Goal: Use online tool/utility: Utilize a website feature to perform a specific function

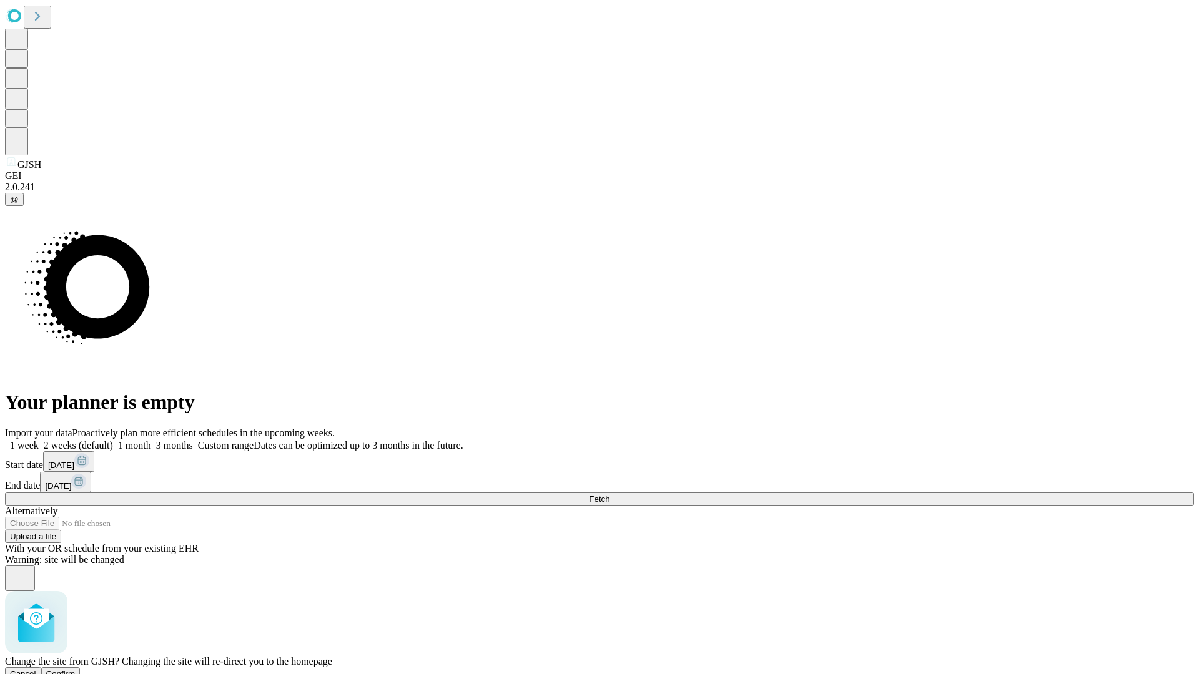
click at [76, 669] on span "Confirm" at bounding box center [60, 673] width 29 height 9
click at [113, 440] on label "2 weeks (default)" at bounding box center [76, 445] width 74 height 11
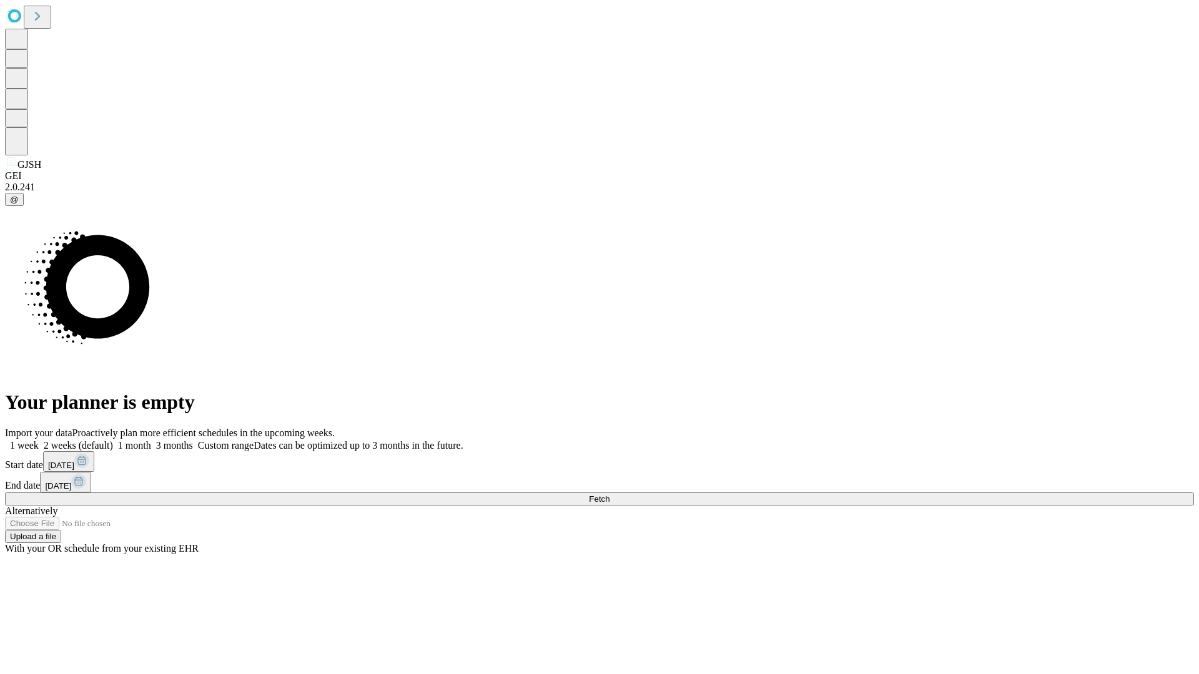
click at [609, 494] on span "Fetch" at bounding box center [599, 498] width 21 height 9
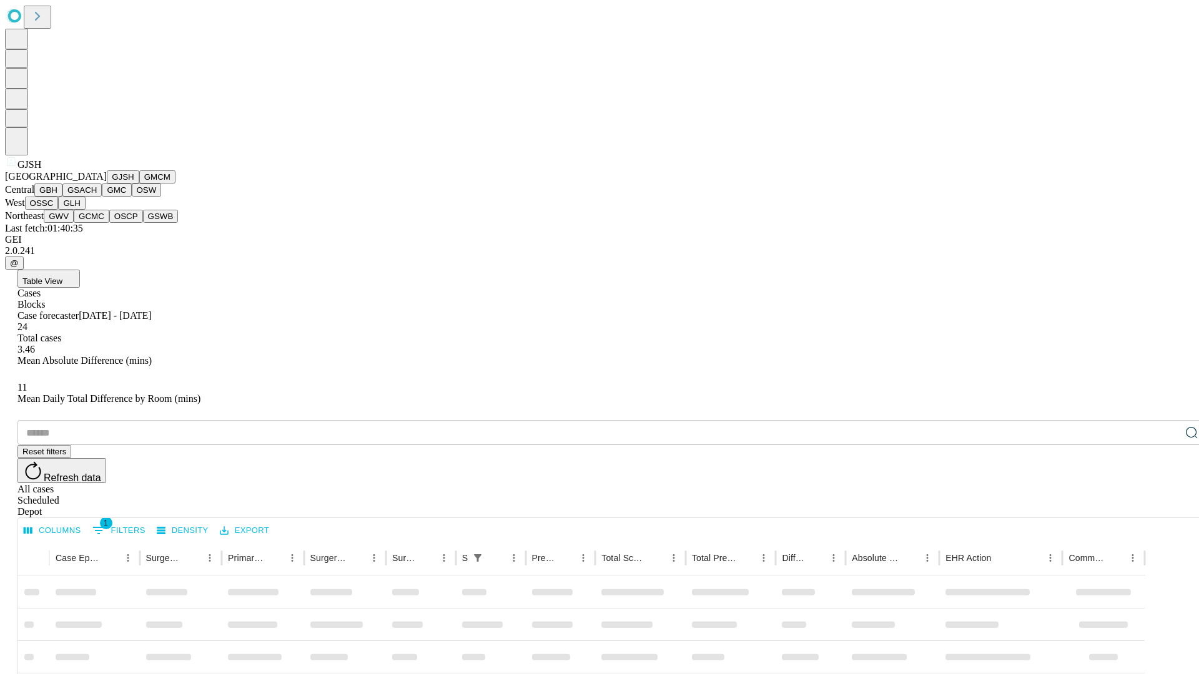
click at [139, 184] on button "GMCM" at bounding box center [157, 176] width 36 height 13
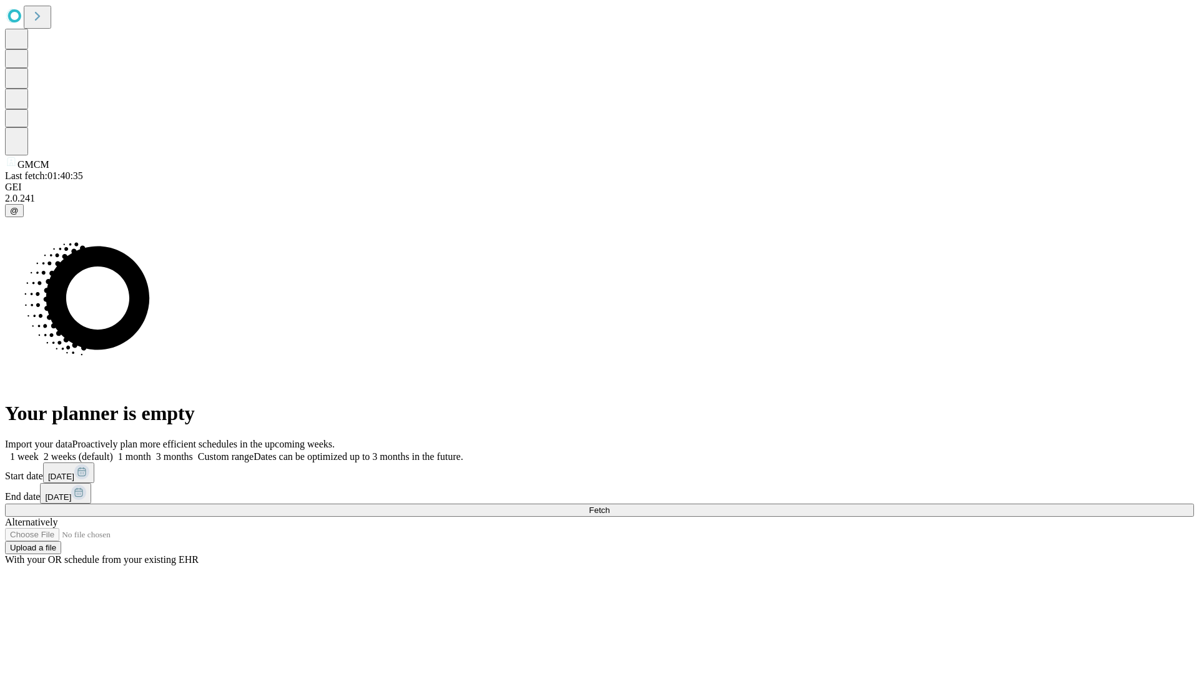
click at [113, 451] on label "2 weeks (default)" at bounding box center [76, 456] width 74 height 11
click at [609, 506] on span "Fetch" at bounding box center [599, 510] width 21 height 9
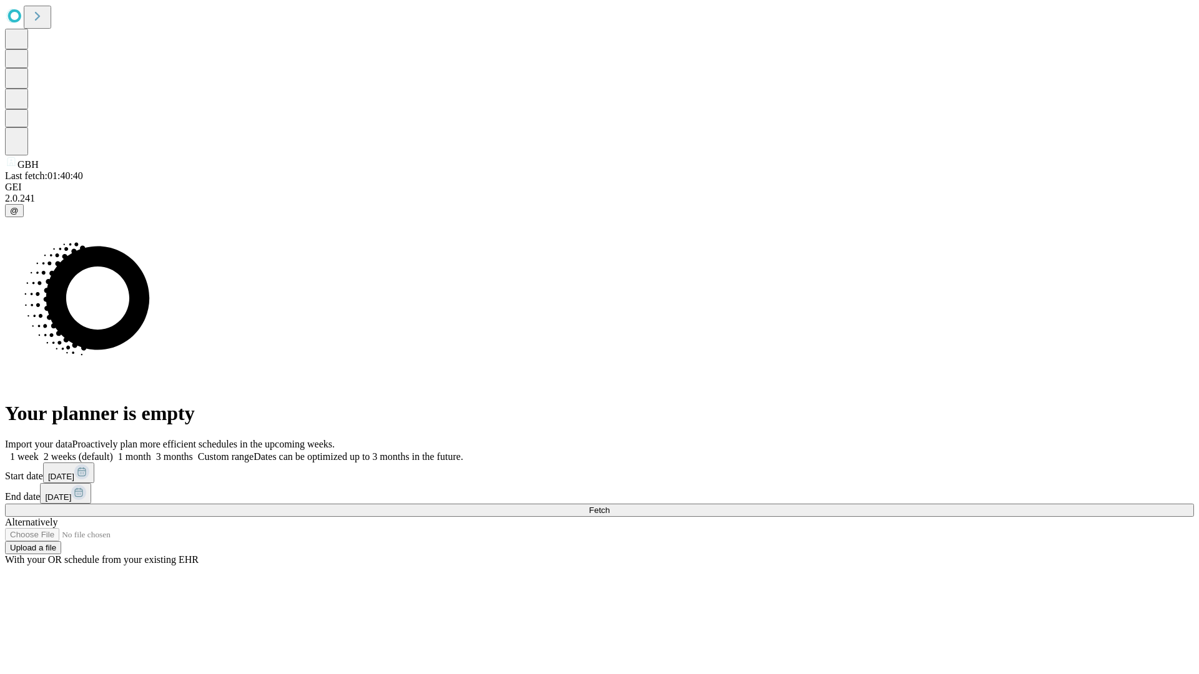
click at [113, 451] on label "2 weeks (default)" at bounding box center [76, 456] width 74 height 11
click at [609, 506] on span "Fetch" at bounding box center [599, 510] width 21 height 9
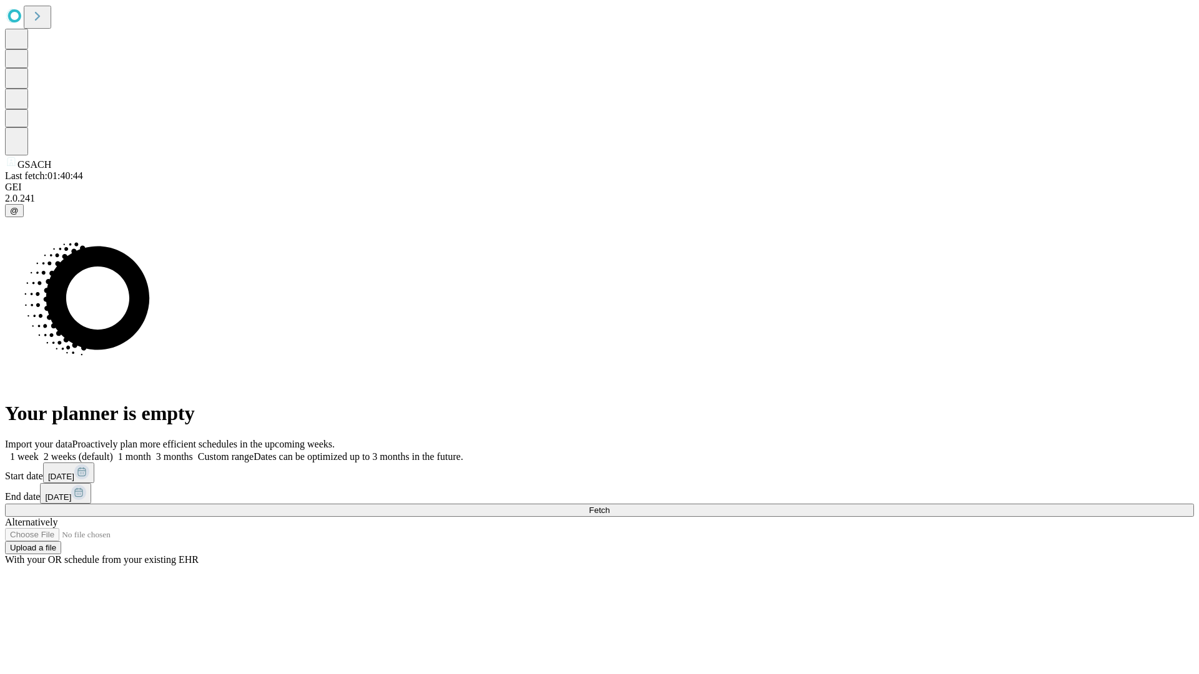
click at [113, 451] on label "2 weeks (default)" at bounding box center [76, 456] width 74 height 11
click at [609, 506] on span "Fetch" at bounding box center [599, 510] width 21 height 9
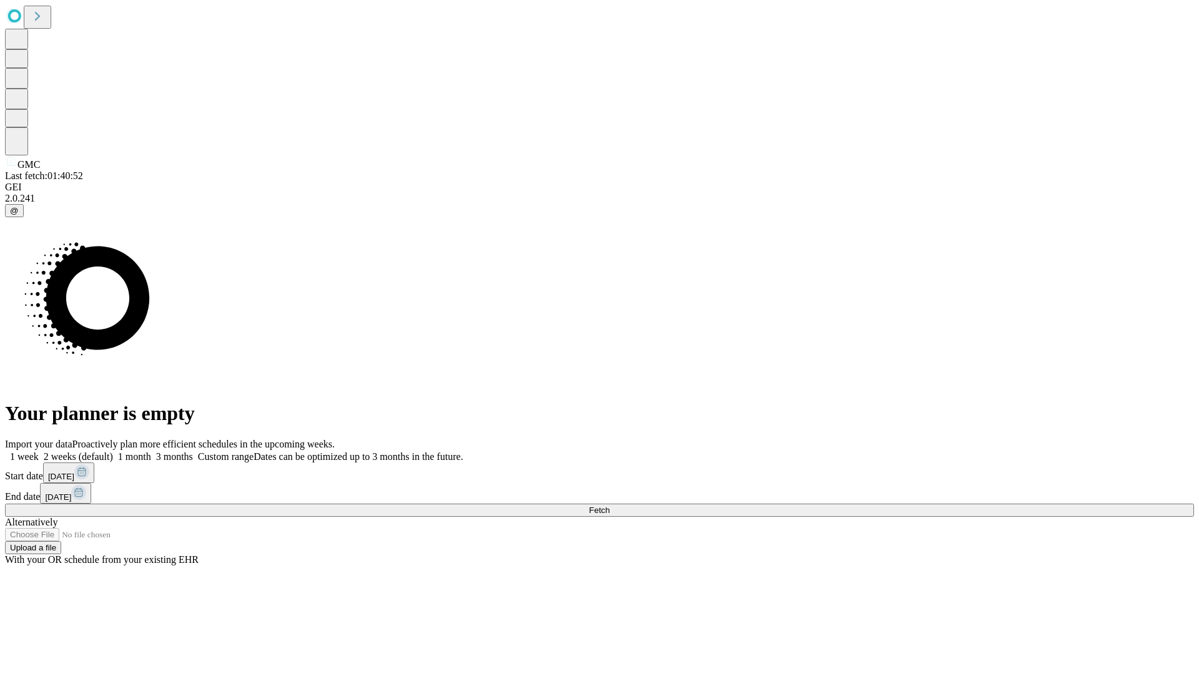
click at [609, 506] on span "Fetch" at bounding box center [599, 510] width 21 height 9
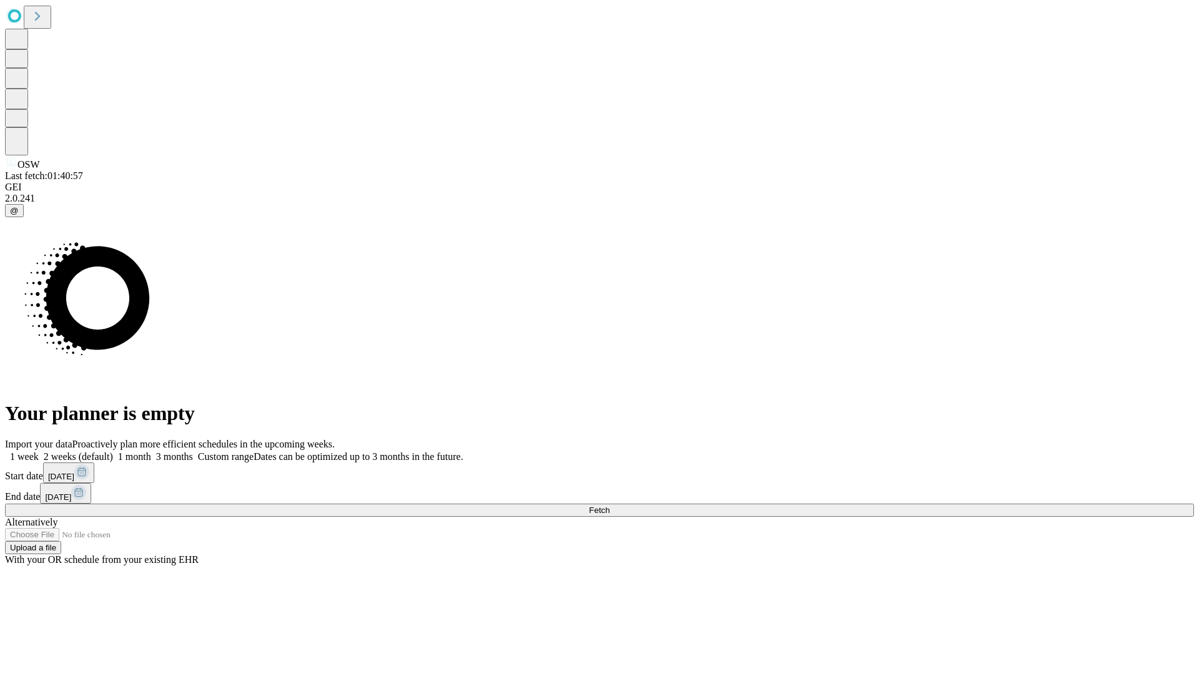
click at [113, 451] on label "2 weeks (default)" at bounding box center [76, 456] width 74 height 11
click at [609, 506] on span "Fetch" at bounding box center [599, 510] width 21 height 9
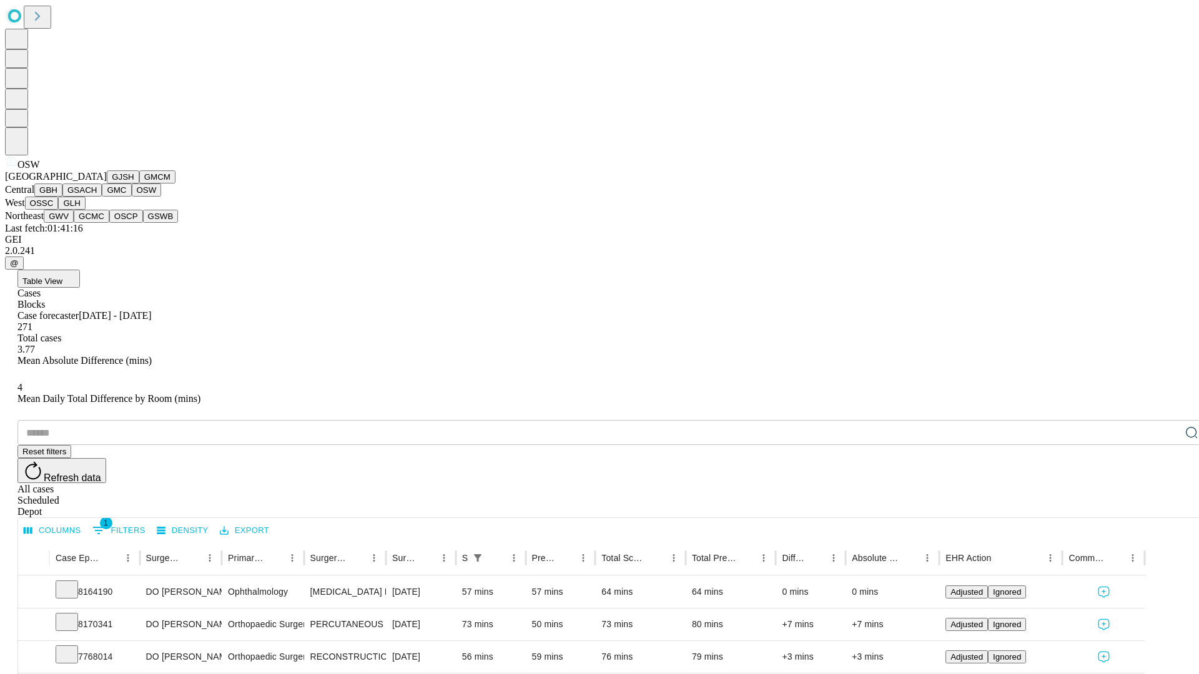
click at [59, 210] on button "OSSC" at bounding box center [42, 203] width 34 height 13
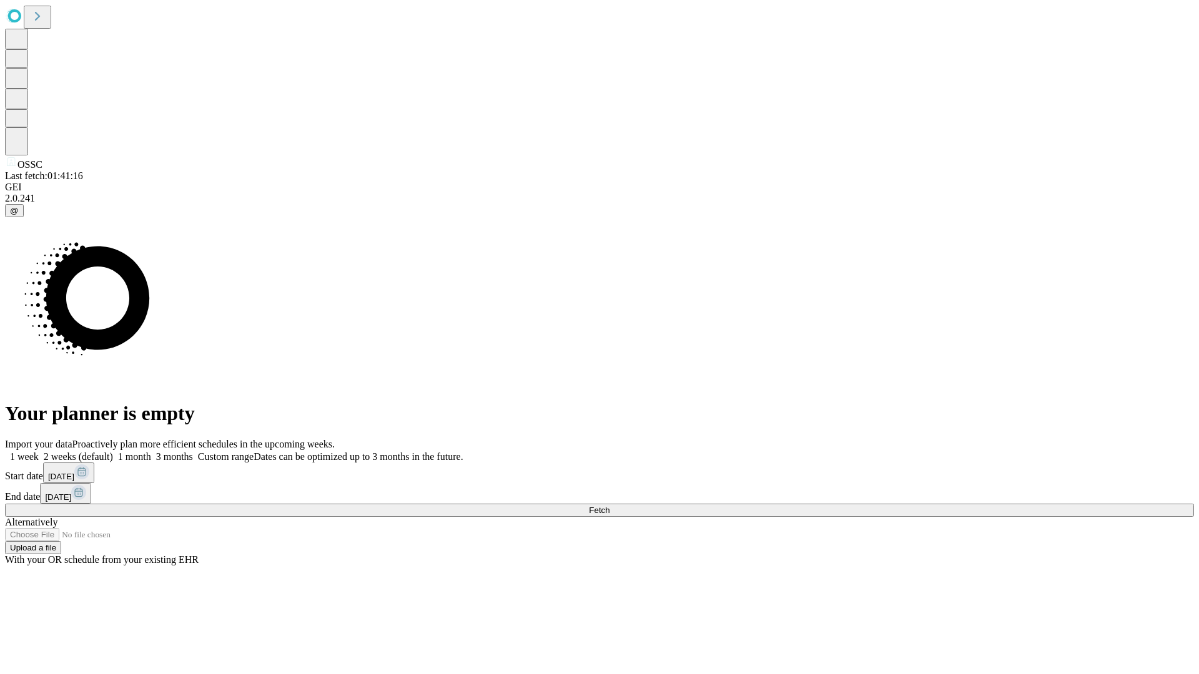
click at [113, 451] on label "2 weeks (default)" at bounding box center [76, 456] width 74 height 11
click at [609, 506] on span "Fetch" at bounding box center [599, 510] width 21 height 9
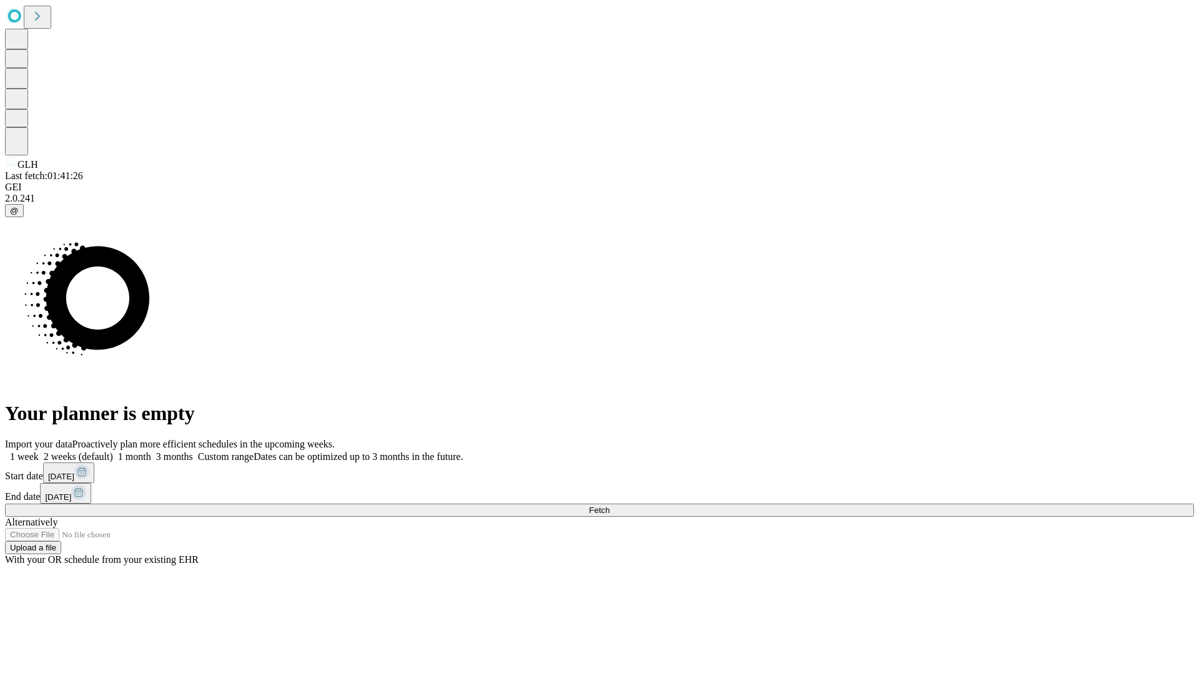
click at [113, 451] on label "2 weeks (default)" at bounding box center [76, 456] width 74 height 11
click at [609, 506] on span "Fetch" at bounding box center [599, 510] width 21 height 9
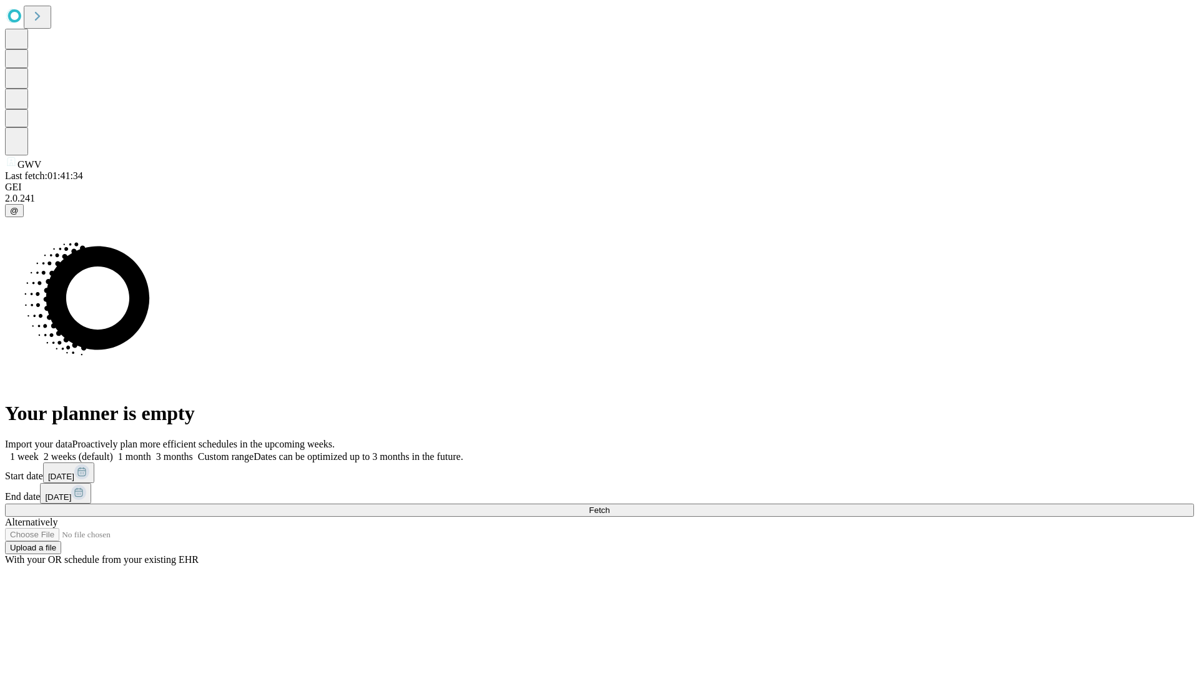
click at [113, 451] on label "2 weeks (default)" at bounding box center [76, 456] width 74 height 11
click at [609, 506] on span "Fetch" at bounding box center [599, 510] width 21 height 9
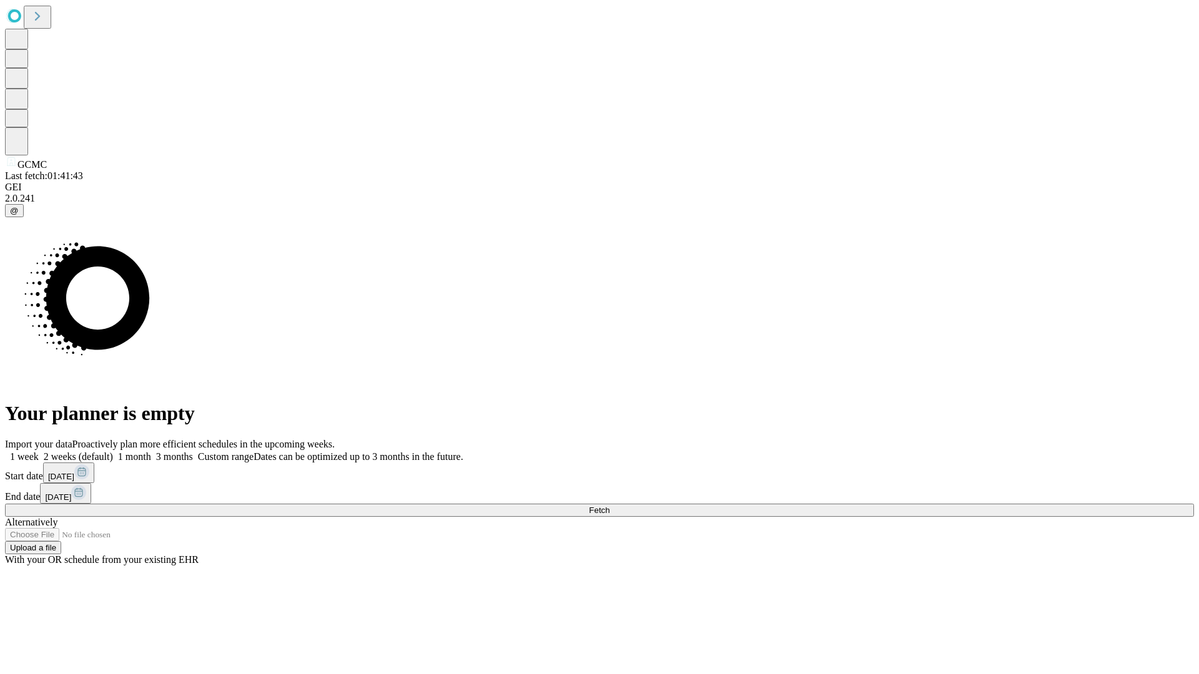
click at [113, 451] on label "2 weeks (default)" at bounding box center [76, 456] width 74 height 11
click at [609, 506] on span "Fetch" at bounding box center [599, 510] width 21 height 9
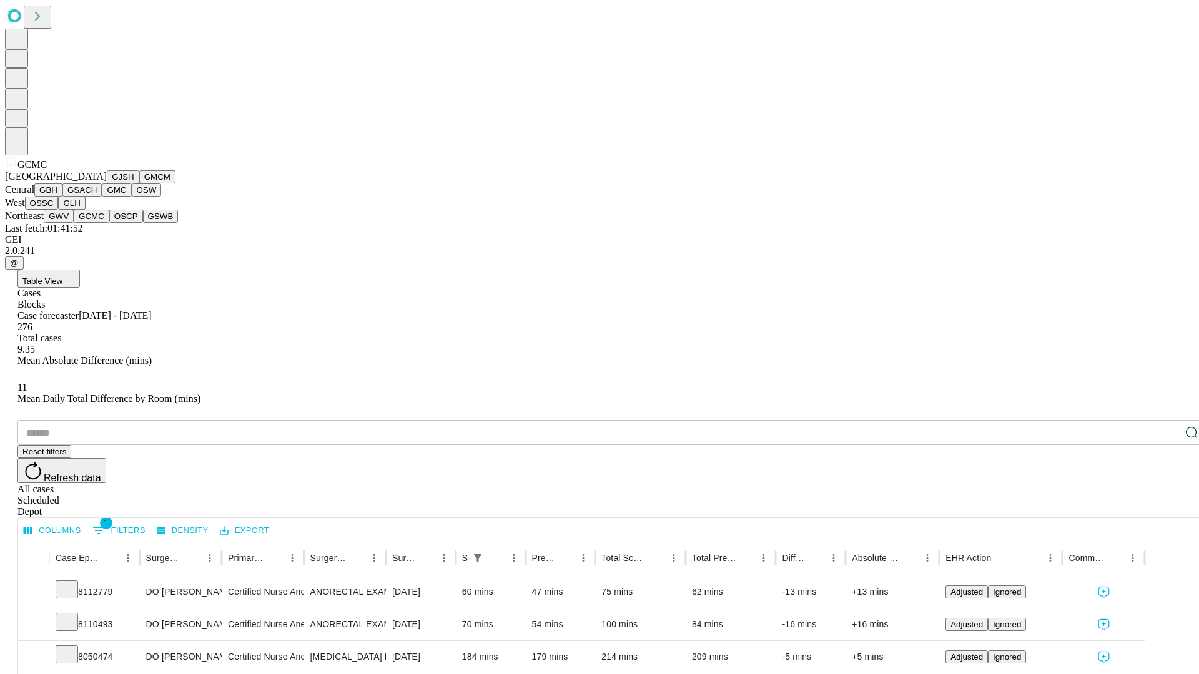
click at [109, 223] on button "OSCP" at bounding box center [126, 216] width 34 height 13
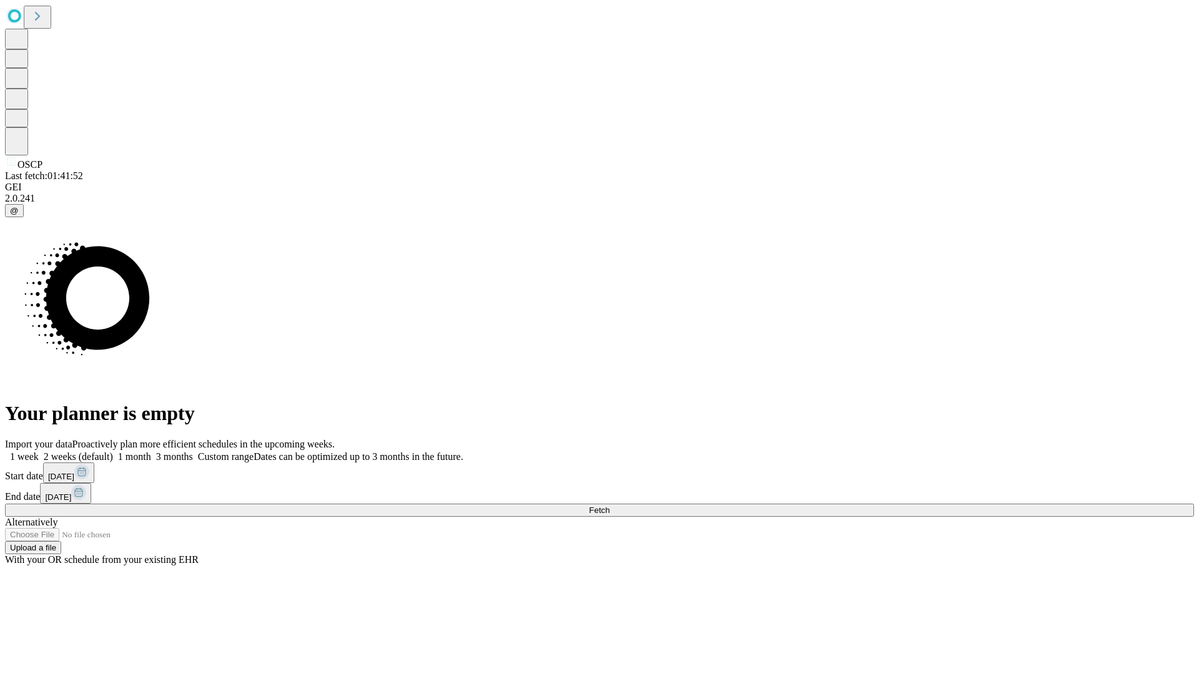
click at [609, 506] on span "Fetch" at bounding box center [599, 510] width 21 height 9
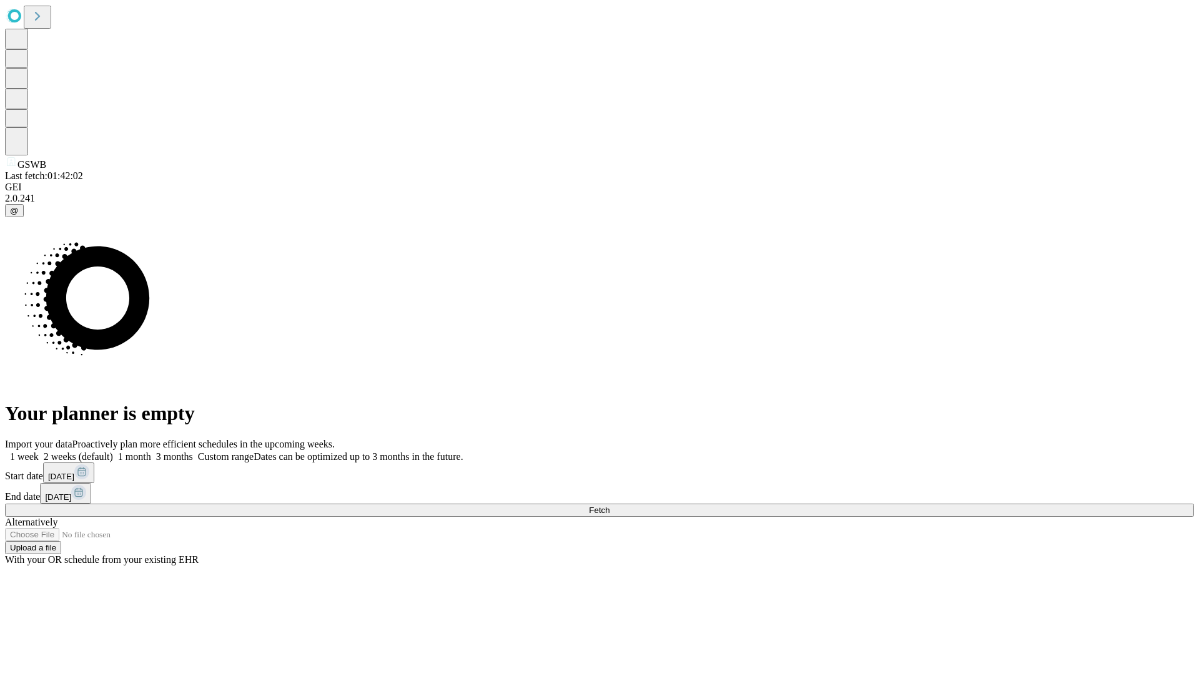
click at [113, 451] on label "2 weeks (default)" at bounding box center [76, 456] width 74 height 11
click at [609, 506] on span "Fetch" at bounding box center [599, 510] width 21 height 9
